Goal: Task Accomplishment & Management: Use online tool/utility

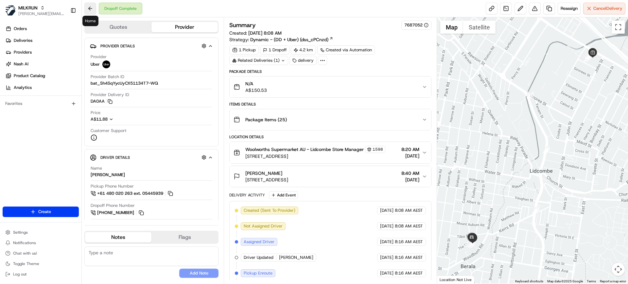
click at [93, 12] on button at bounding box center [90, 9] width 12 height 12
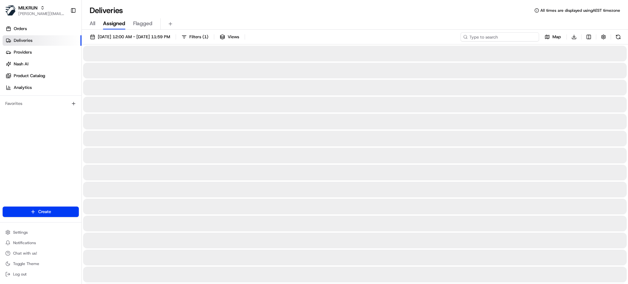
click at [490, 36] on input at bounding box center [500, 36] width 79 height 9
paste input "Anita Son"
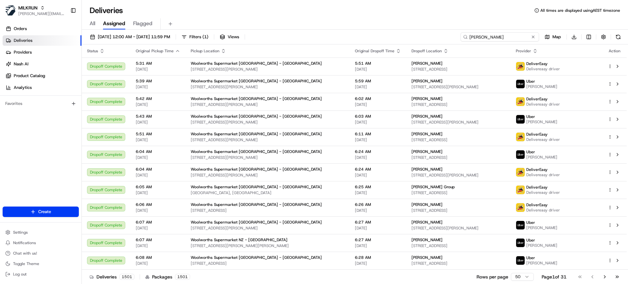
type input "Anita Son"
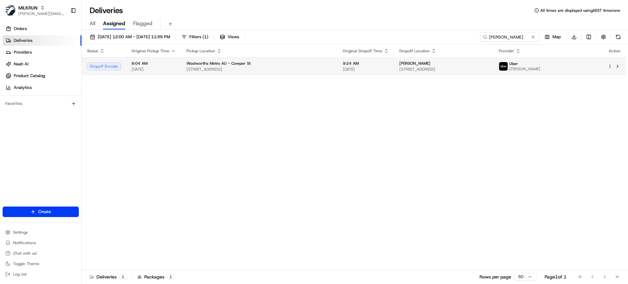
click at [439, 71] on span "232 Merrylands Road, Merrylands, NSW 2160, AU" at bounding box center [444, 69] width 89 height 5
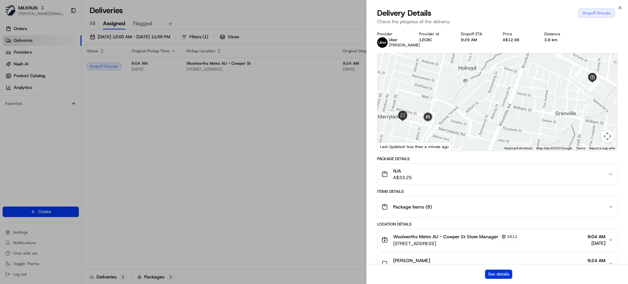
click at [496, 273] on button "See details" at bounding box center [498, 274] width 27 height 9
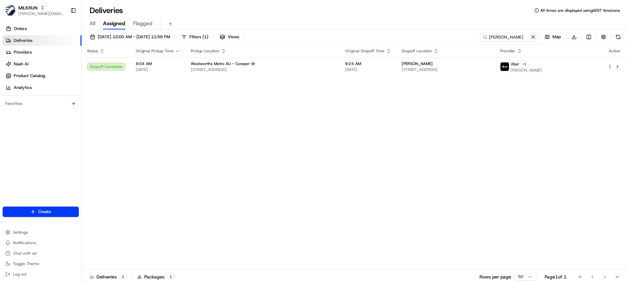
click at [534, 38] on button at bounding box center [533, 37] width 7 height 7
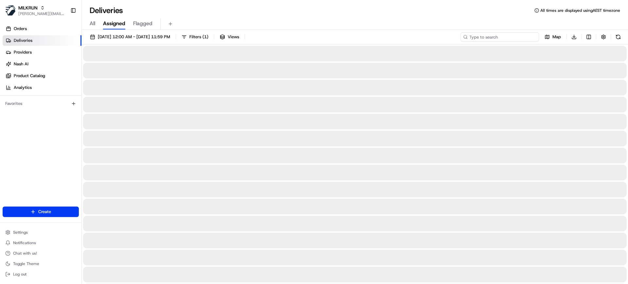
click at [523, 38] on input at bounding box center [500, 36] width 79 height 9
paste input "Cheyenne tashounidis"
type input "Cheyenne tashounidis"
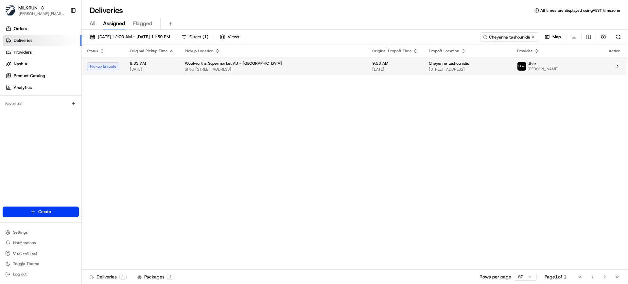
click at [437, 64] on span "Cheyenne tashounidis" at bounding box center [449, 63] width 40 height 5
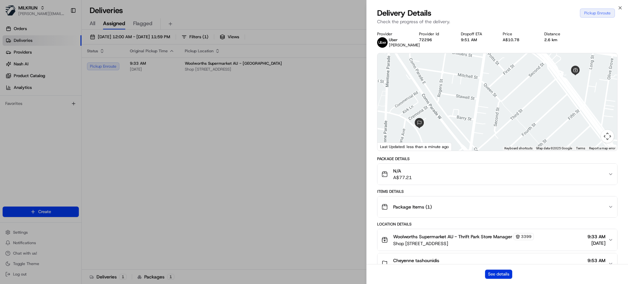
click at [506, 276] on button "See details" at bounding box center [498, 274] width 27 height 9
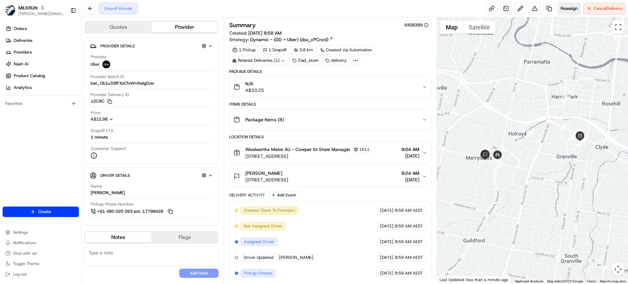
click at [573, 11] on span "Reassign" at bounding box center [569, 9] width 17 height 6
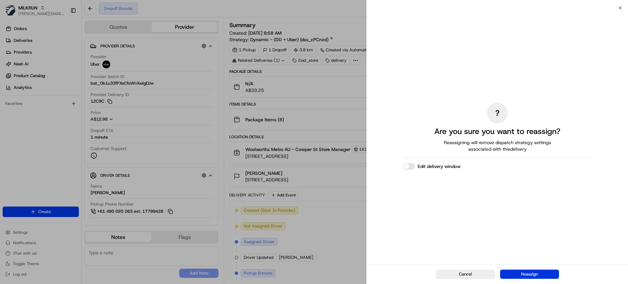
click at [521, 276] on button "Reassign" at bounding box center [529, 274] width 59 height 9
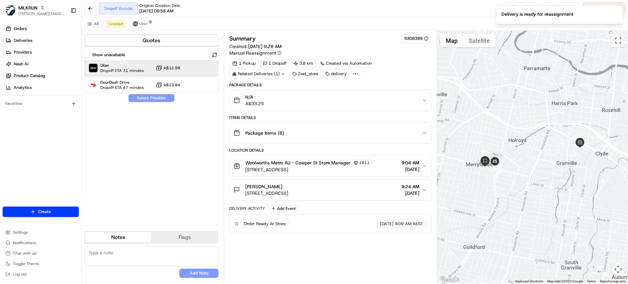
click at [189, 63] on div "Uber Dropoff ETA 31 minutes A$12.98" at bounding box center [151, 68] width 134 height 16
click at [161, 99] on button "Assign Provider" at bounding box center [151, 98] width 46 height 8
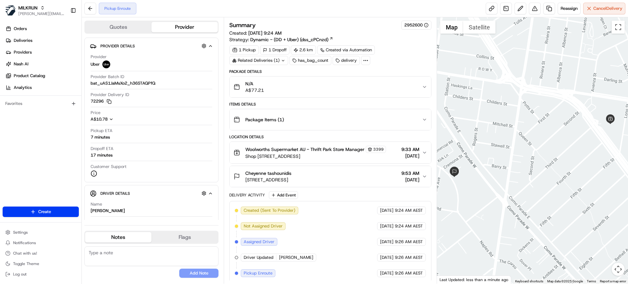
click at [423, 177] on icon "button" at bounding box center [424, 176] width 5 height 5
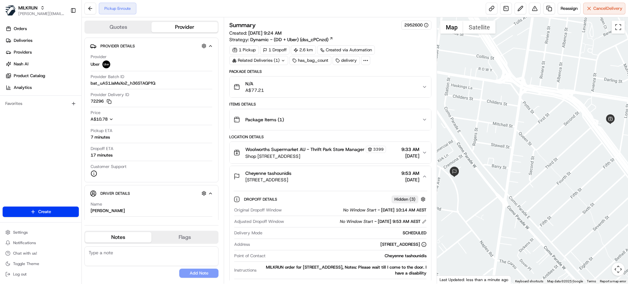
drag, startPoint x: 385, startPoint y: 160, endPoint x: 375, endPoint y: 226, distance: 66.8
click at [375, 226] on div "Location Details Woolworths Supermarket AU - Thrift Park Store Manager 3399 Sho…" at bounding box center [330, 218] width 202 height 167
click at [167, 255] on textarea at bounding box center [151, 257] width 134 height 20
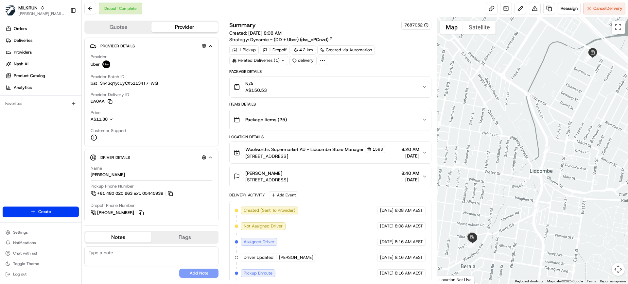
click at [382, 92] on div "N/A A$150.53" at bounding box center [328, 87] width 188 height 13
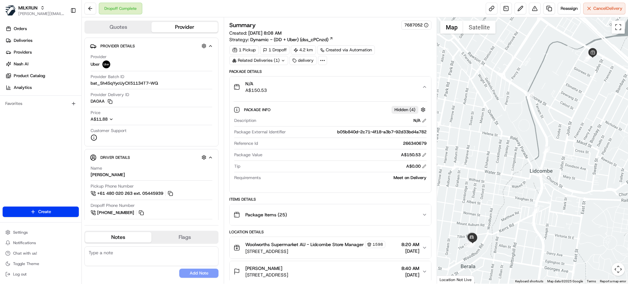
click at [406, 88] on div "N/A A$150.53" at bounding box center [328, 87] width 188 height 13
